Goal: Information Seeking & Learning: Learn about a topic

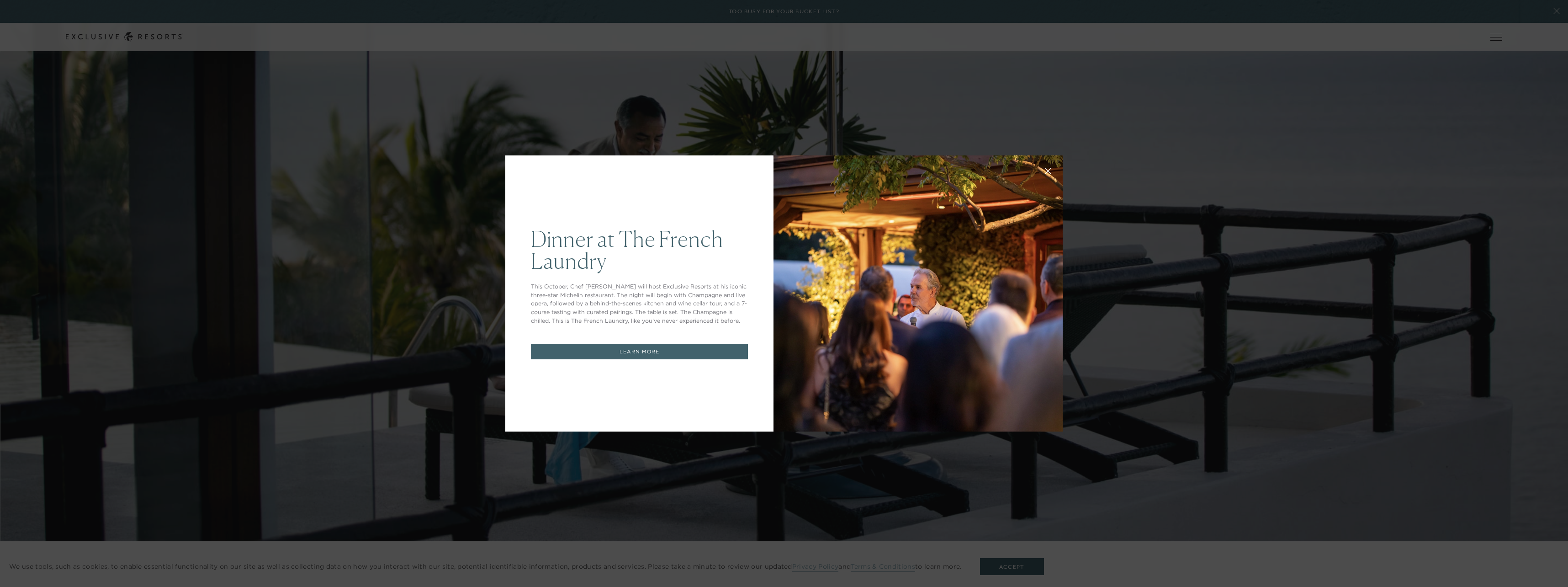
click at [1231, 134] on div "Dinner at The French Laundry This October, Chef Thomas Keller will host Exclusi…" at bounding box center [784, 294] width 1568 height 587
click at [930, 114] on div "Dinner at The French Laundry This October, Chef Thomas Keller will host Exclusi…" at bounding box center [784, 294] width 1568 height 587
click at [611, 352] on link "LEARN MORE" at bounding box center [639, 352] width 217 height 16
